Goal: Task Accomplishment & Management: Use online tool/utility

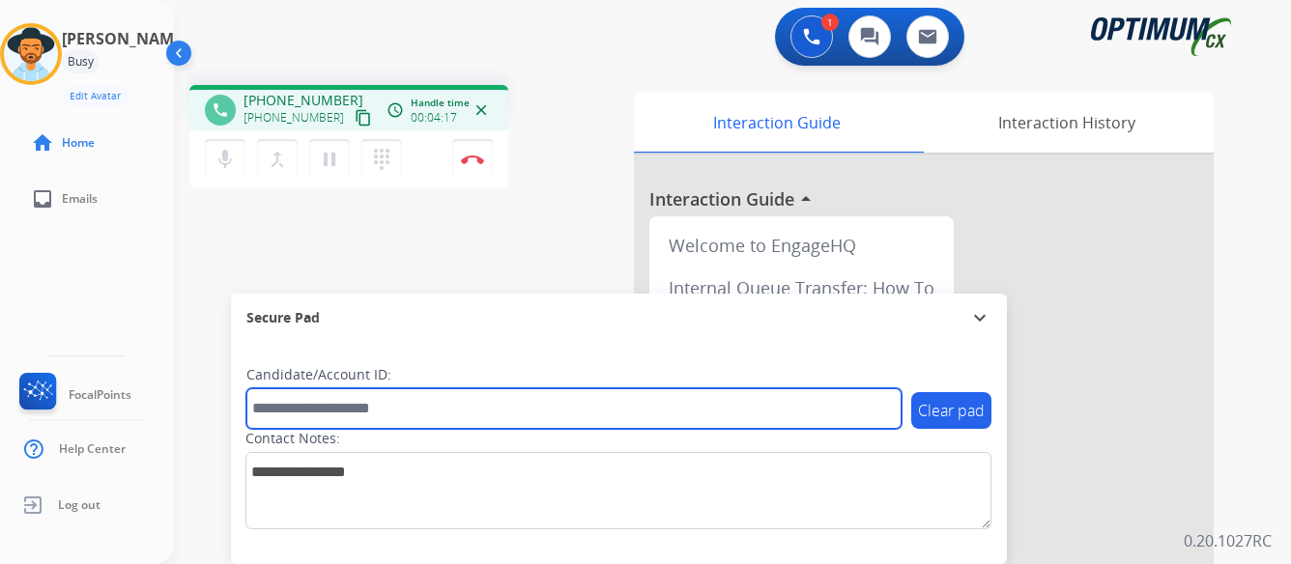
click at [523, 406] on input "text" at bounding box center [573, 408] width 655 height 41
type input "*******"
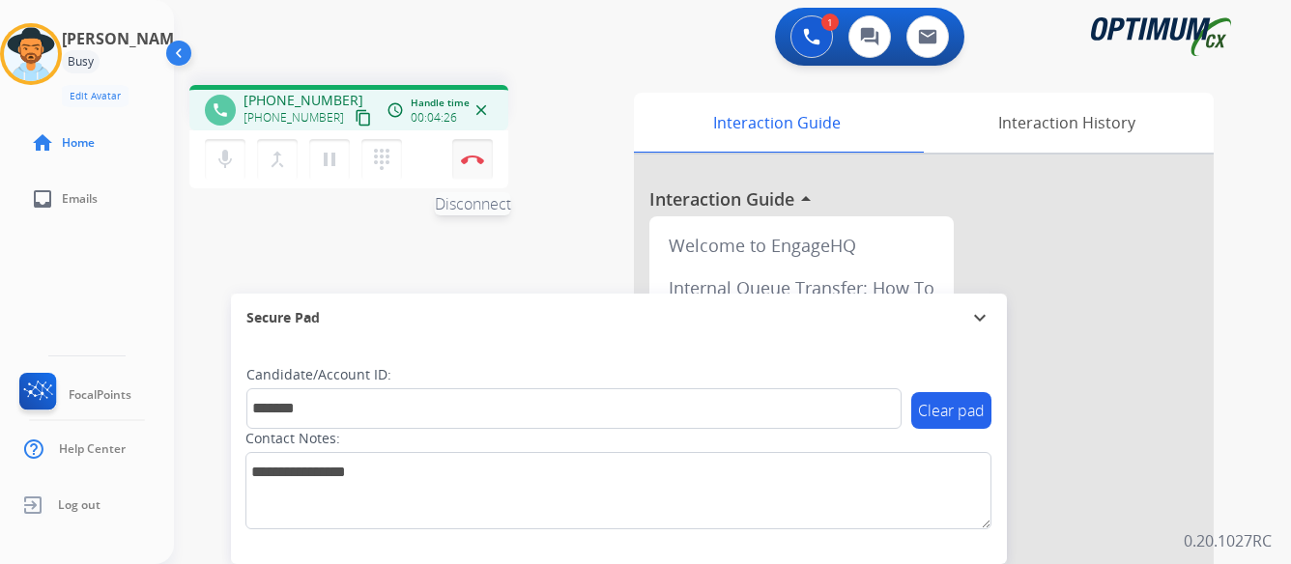
click at [476, 152] on button "Disconnect" at bounding box center [472, 159] width 41 height 41
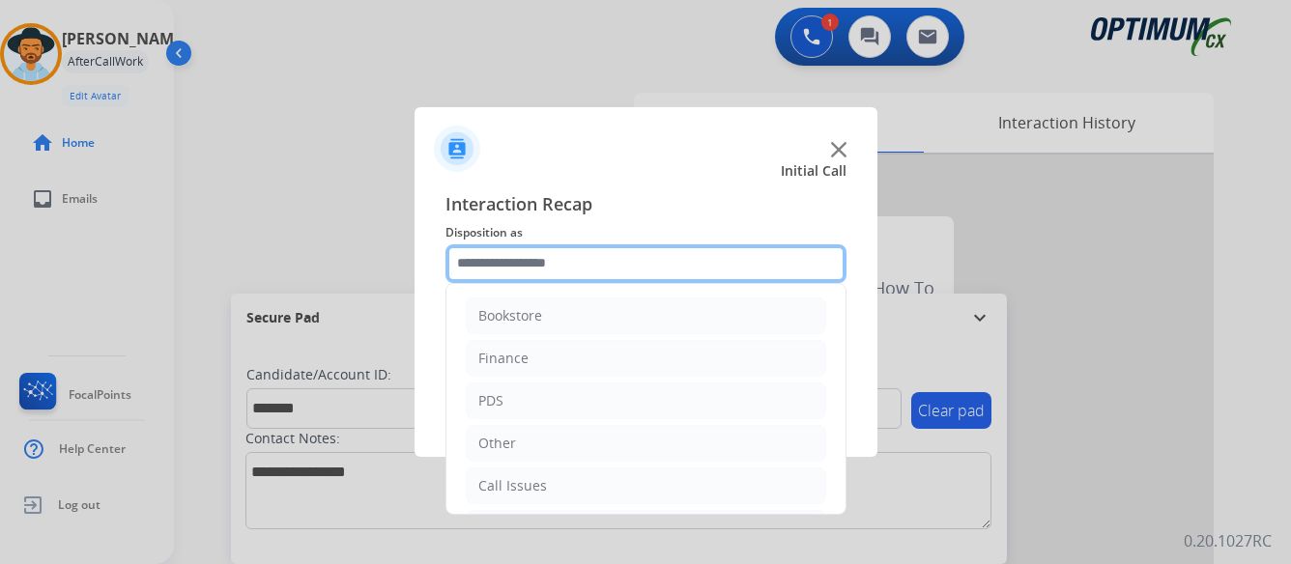
click at [660, 272] on input "text" at bounding box center [645, 263] width 401 height 39
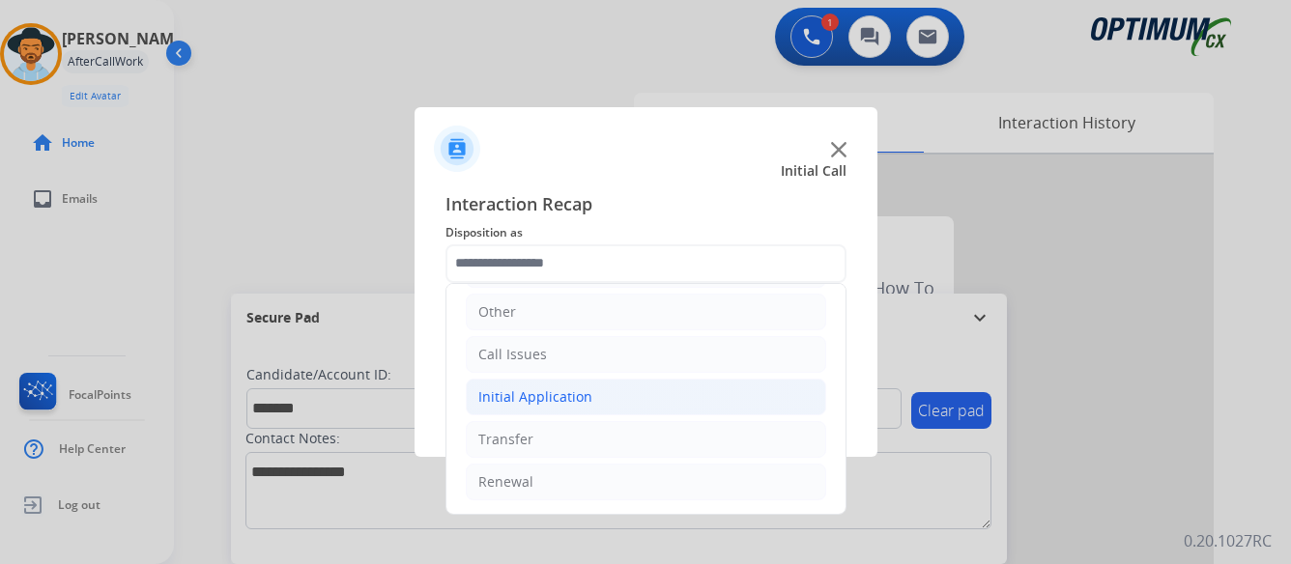
click at [649, 395] on li "Initial Application" at bounding box center [646, 397] width 360 height 37
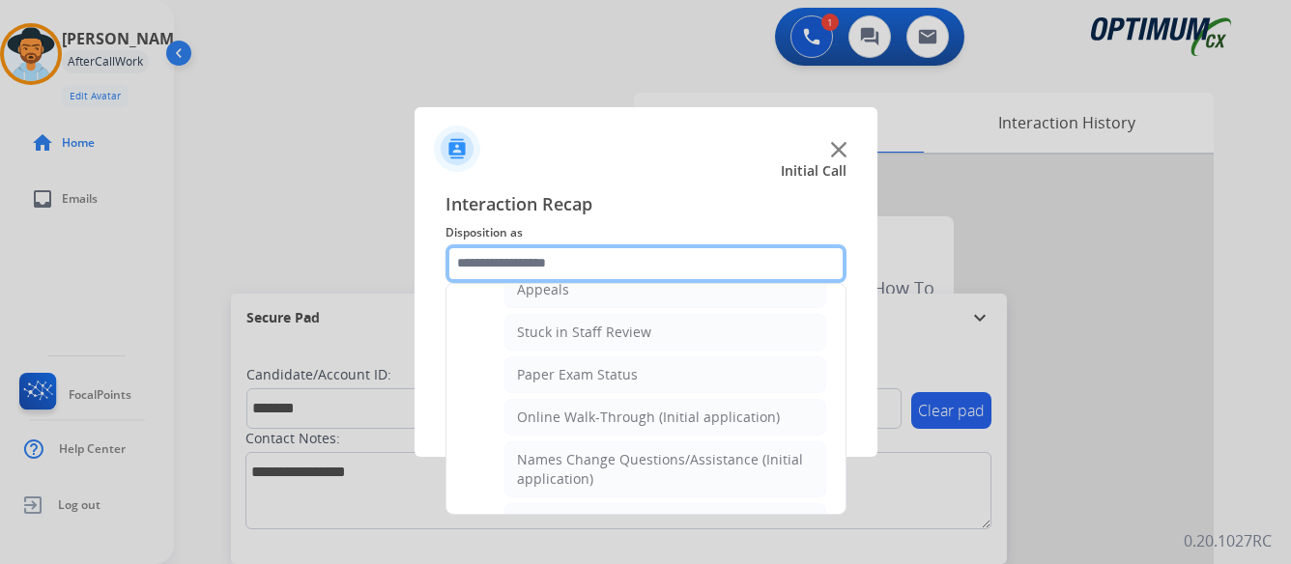
scroll to position [325, 0]
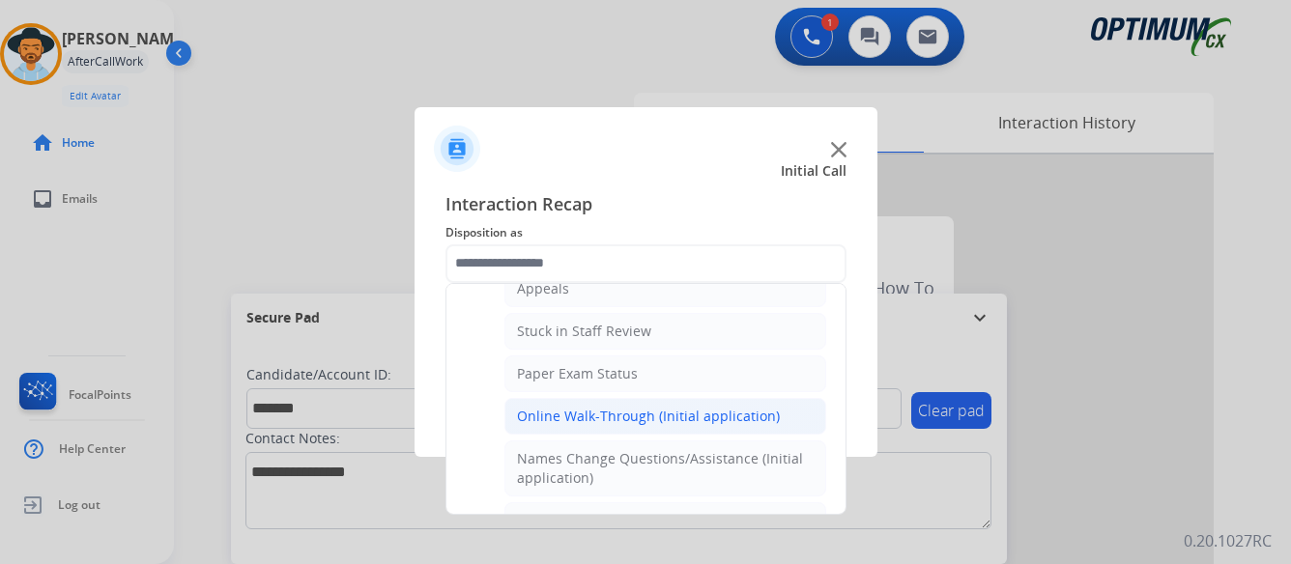
click at [648, 416] on div "Online Walk-Through (Initial application)" at bounding box center [648, 416] width 263 height 19
type input "**********"
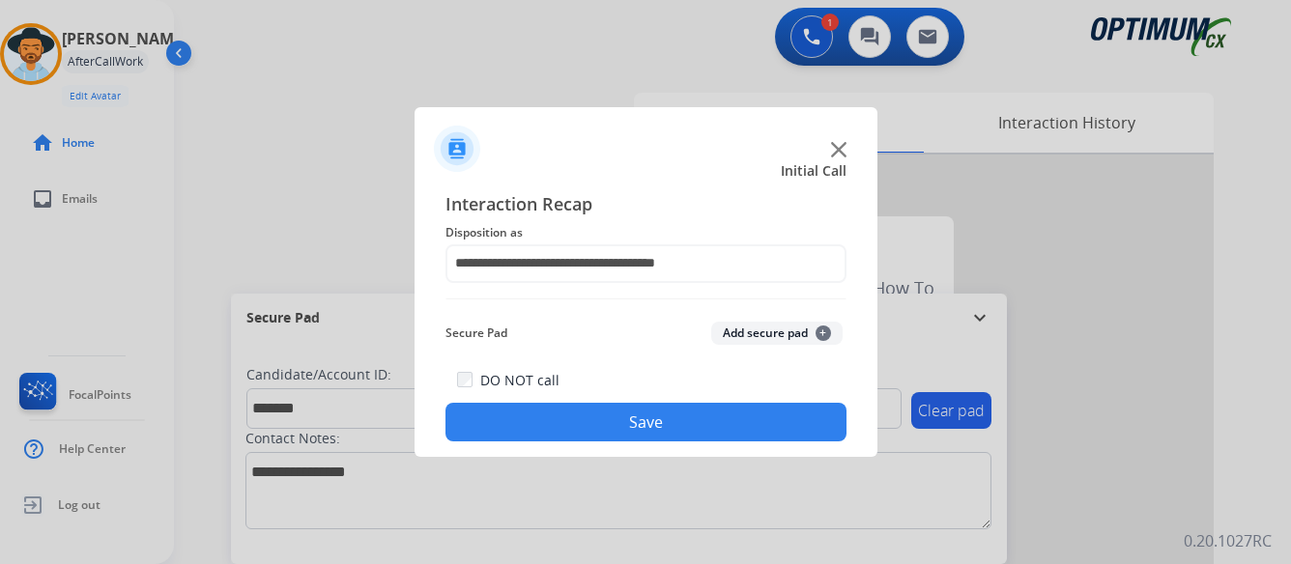
click at [657, 415] on button "Save" at bounding box center [645, 422] width 401 height 39
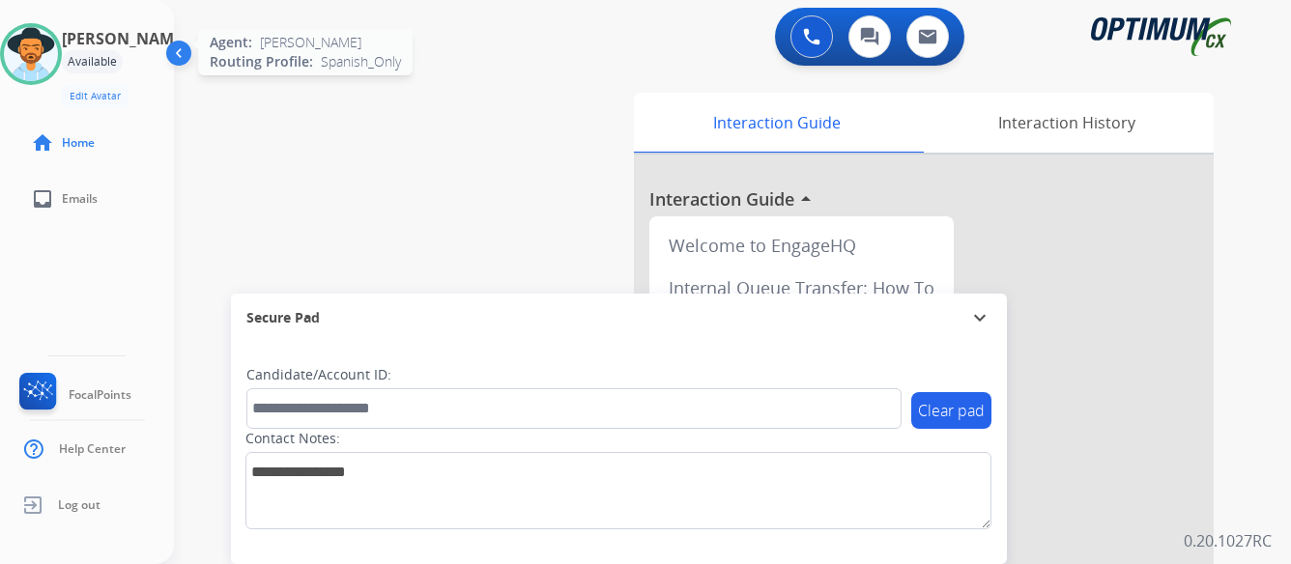
click at [58, 62] on img at bounding box center [31, 54] width 54 height 54
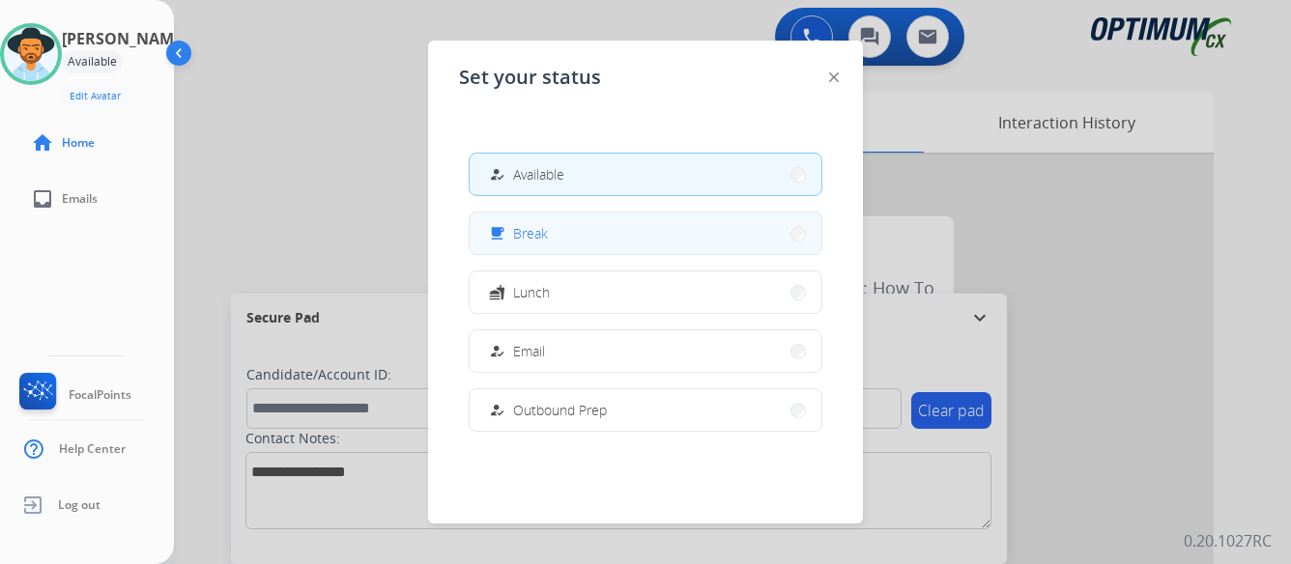
click at [565, 240] on button "free_breakfast Break" at bounding box center [646, 234] width 352 height 42
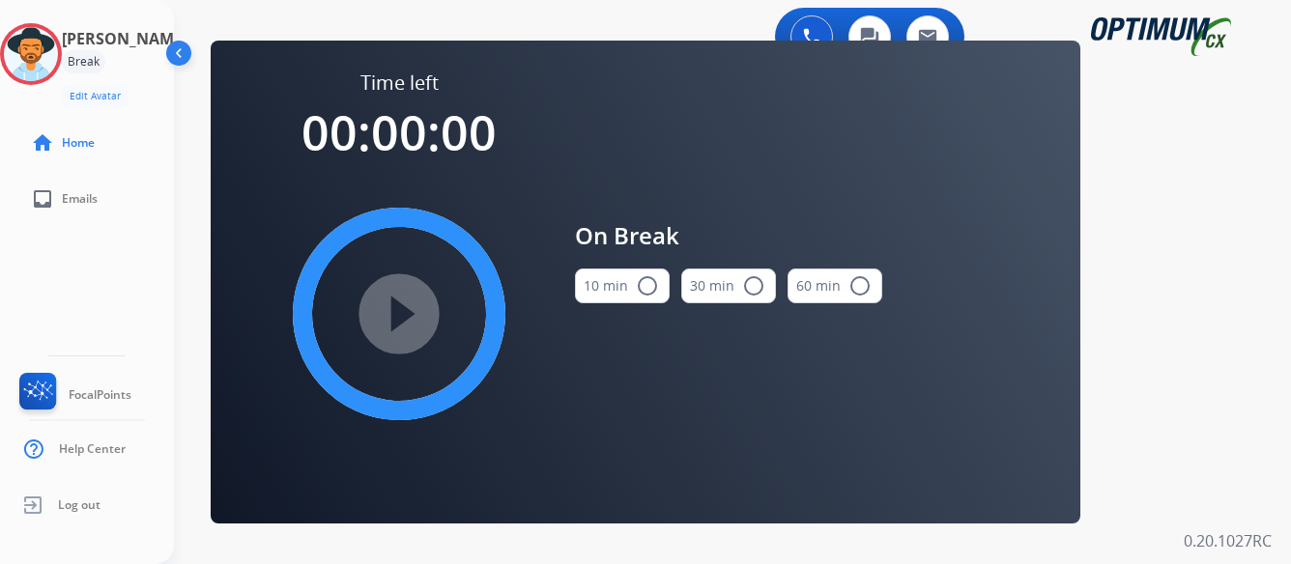
click at [643, 284] on mat-icon "radio_button_unchecked" at bounding box center [647, 285] width 23 height 23
click at [396, 309] on mat-icon "play_circle_filled" at bounding box center [398, 313] width 23 height 23
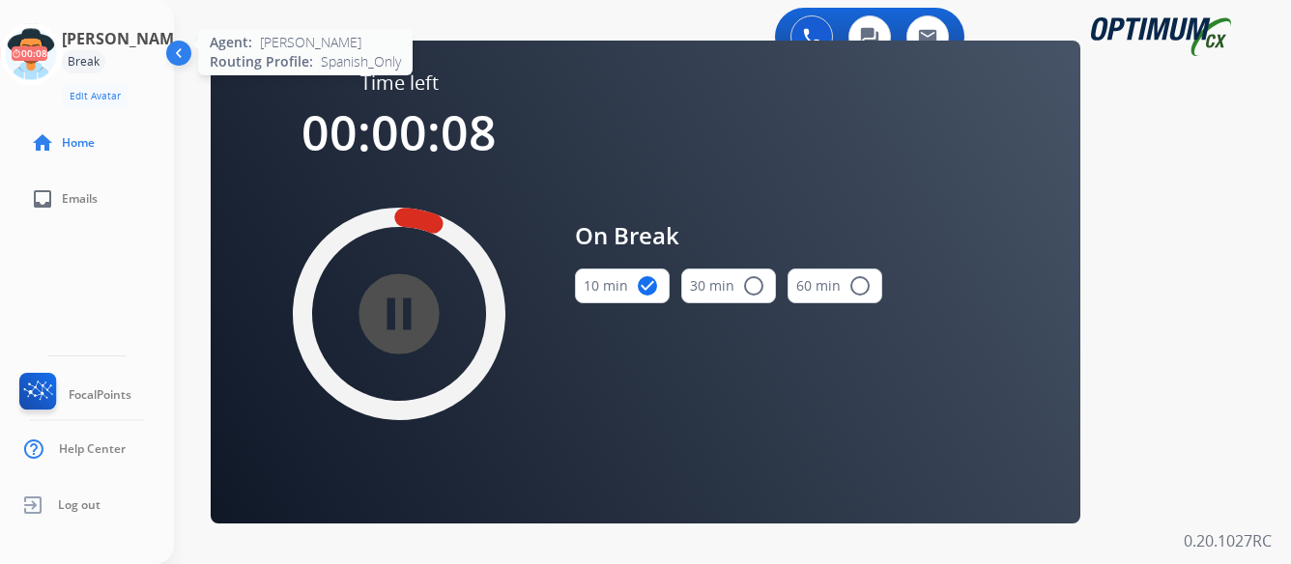
click at [63, 60] on icon at bounding box center [31, 54] width 63 height 63
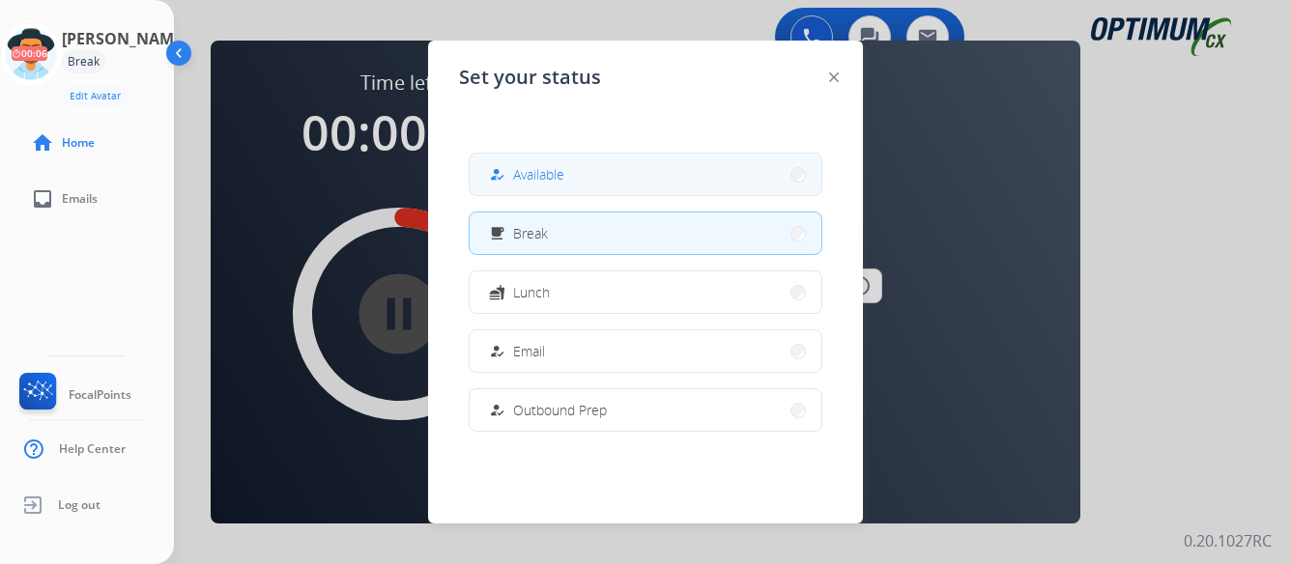
click at [614, 174] on button "how_to_reg Available" at bounding box center [646, 175] width 352 height 42
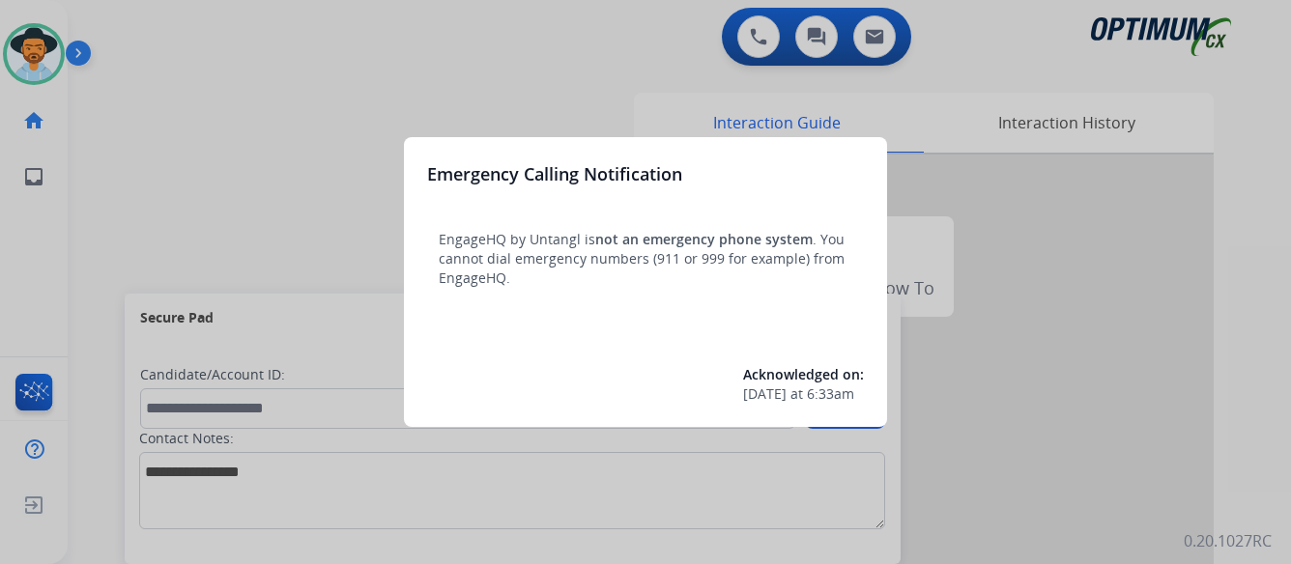
click at [1090, 251] on div at bounding box center [645, 282] width 1291 height 564
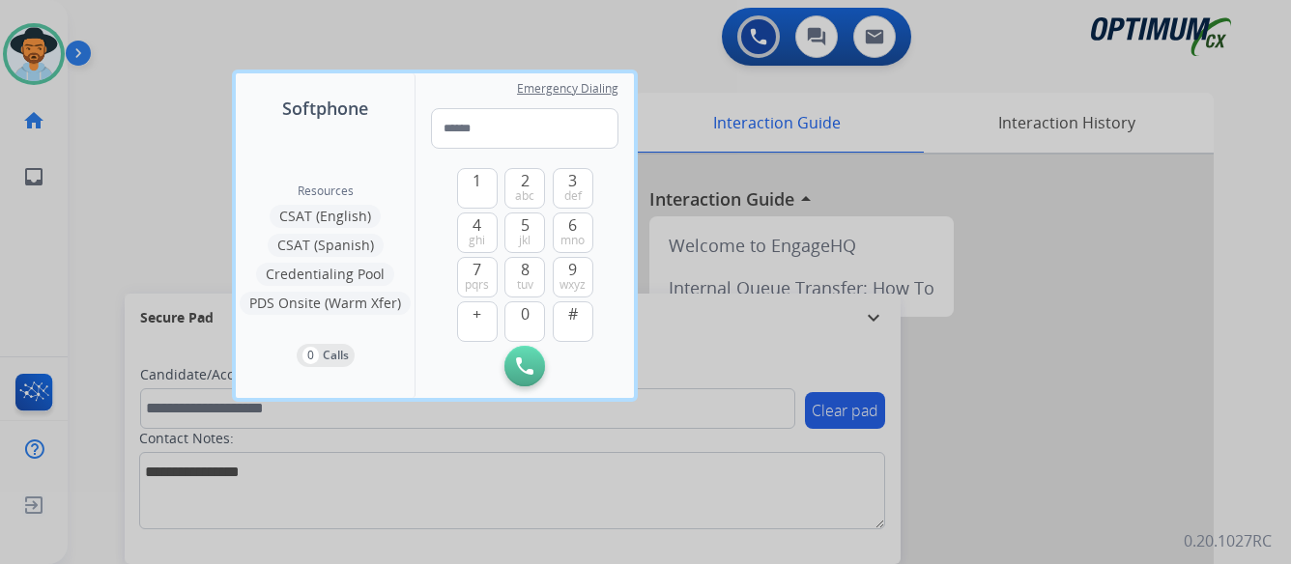
click at [1090, 251] on div at bounding box center [645, 282] width 1291 height 564
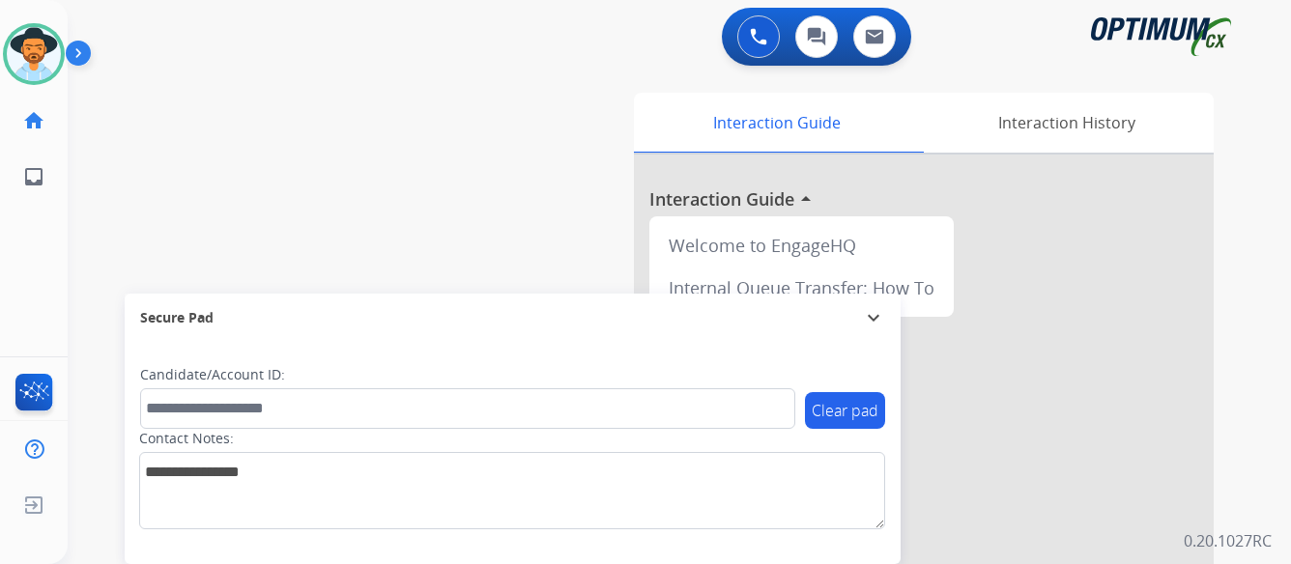
click at [78, 50] on img at bounding box center [82, 57] width 33 height 37
